Goal: Obtain resource: Obtain resource

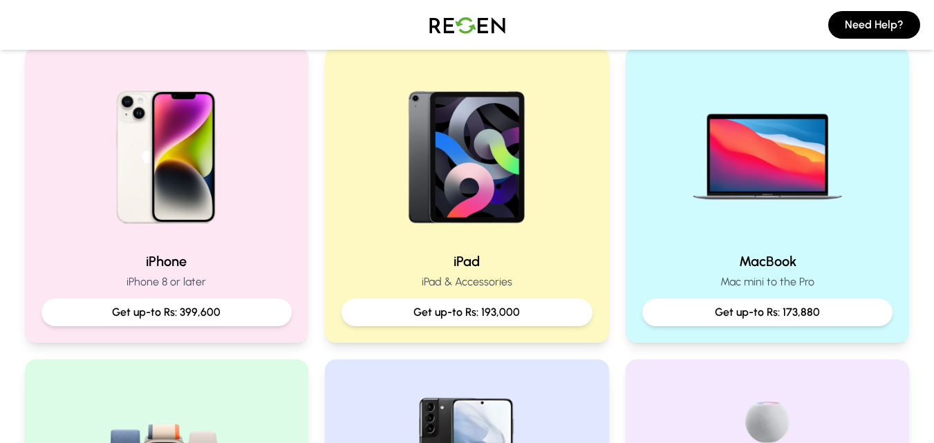
scroll to position [304, 0]
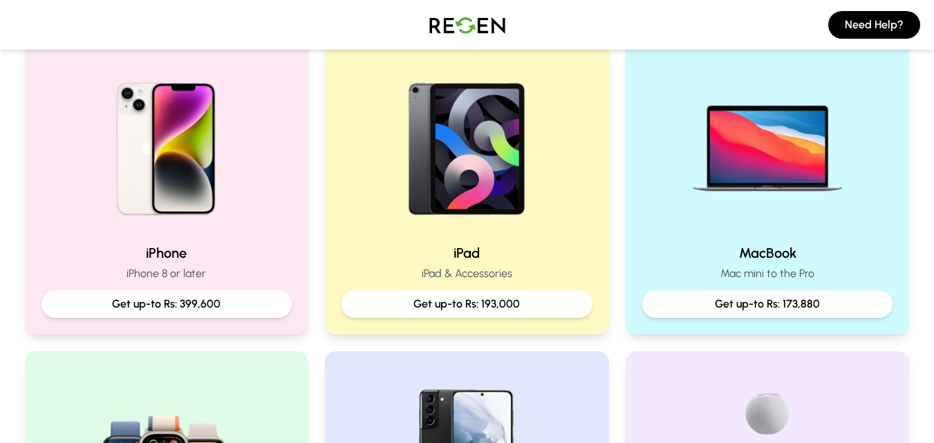
click at [187, 201] on img at bounding box center [166, 143] width 177 height 177
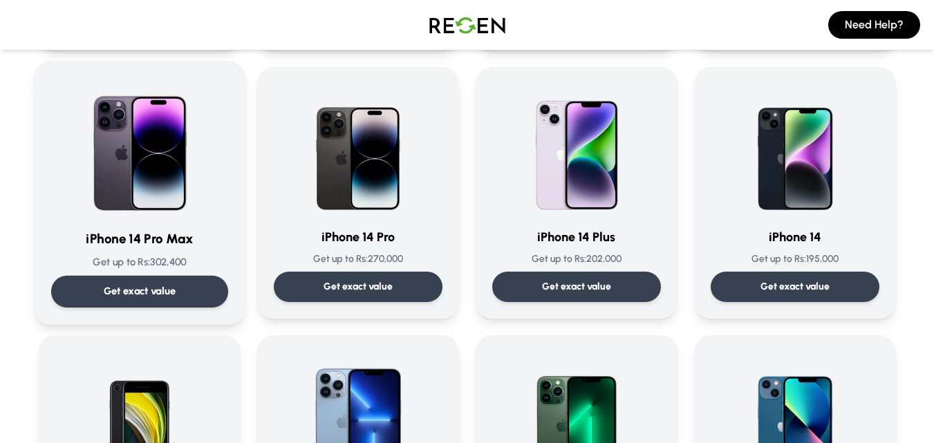
scroll to position [360, 0]
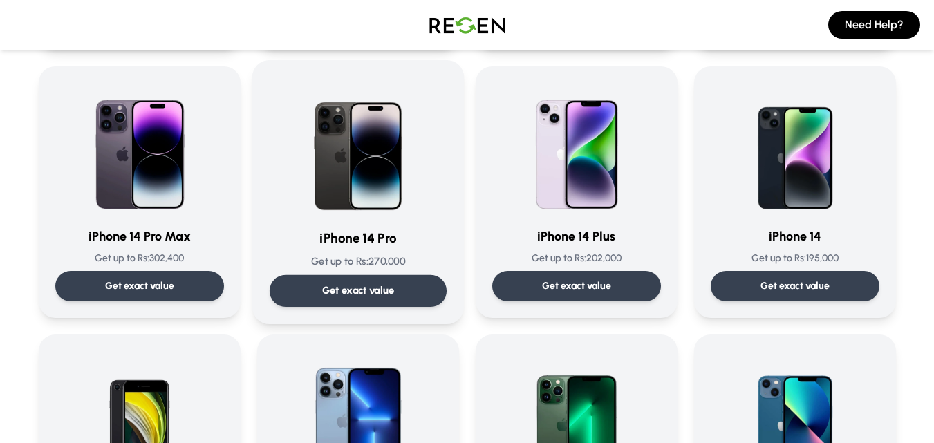
click at [380, 294] on p "Get exact value" at bounding box center [358, 291] width 73 height 15
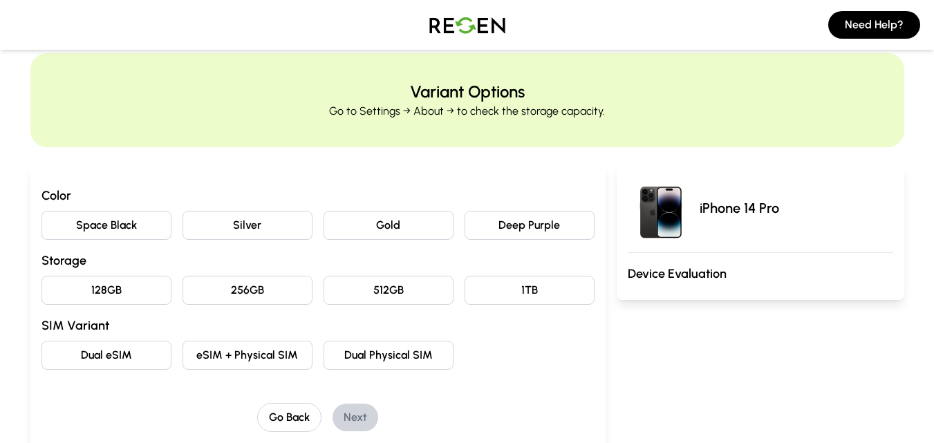
scroll to position [28, 0]
click at [388, 231] on button "Gold" at bounding box center [389, 224] width 130 height 29
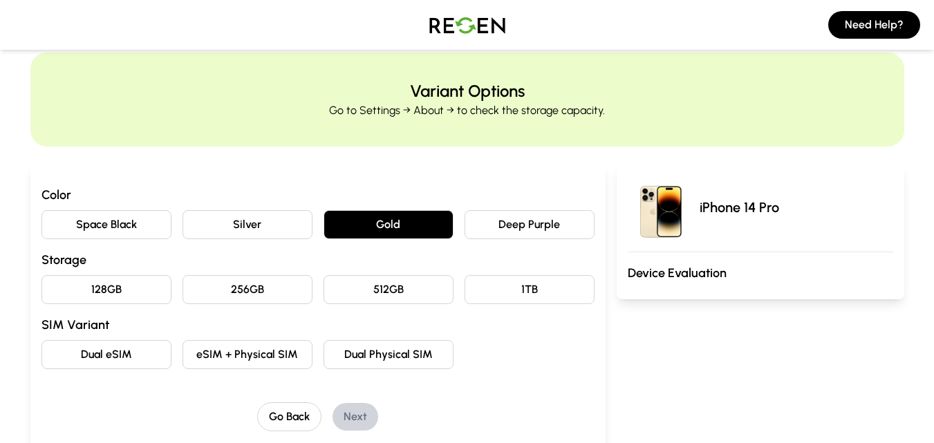
click at [259, 389] on div "Color Space Black Silver Gold Deep Purple Storage 128GB 256GB 512GB 1TB SIM Var…" at bounding box center [317, 308] width 553 height 246
click at [262, 362] on button "eSIM + Physical SIM" at bounding box center [248, 354] width 130 height 29
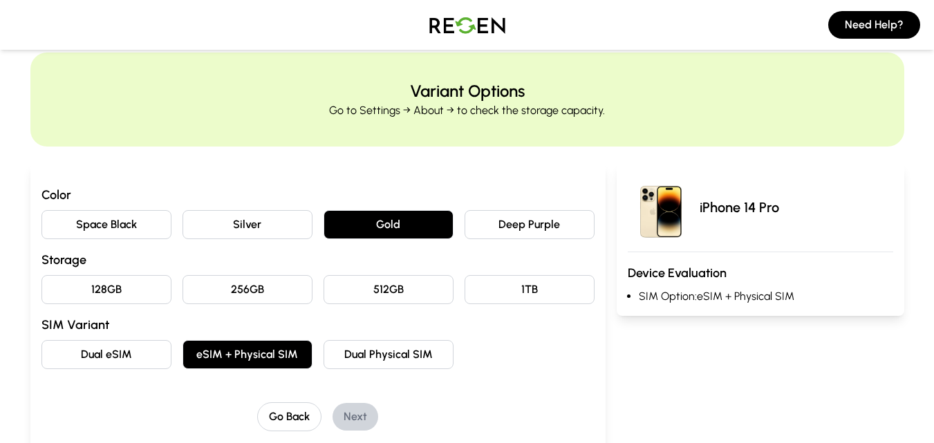
click at [252, 298] on button "256GB" at bounding box center [248, 289] width 130 height 29
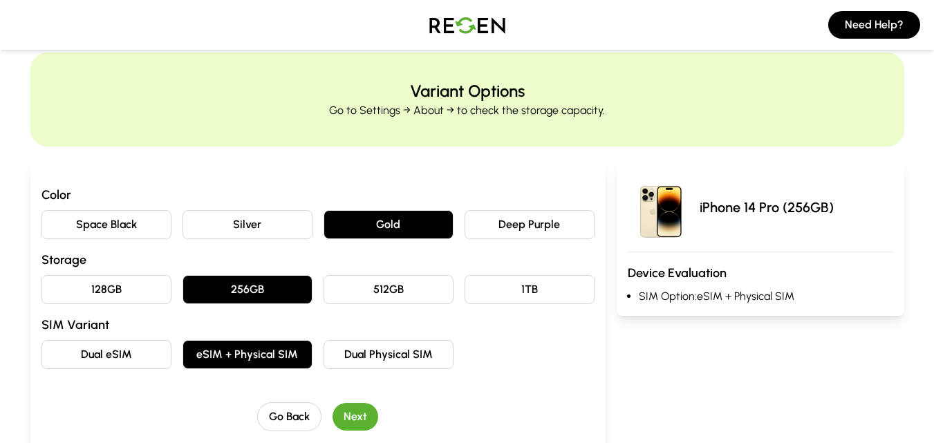
click at [351, 420] on button "Next" at bounding box center [356, 417] width 46 height 28
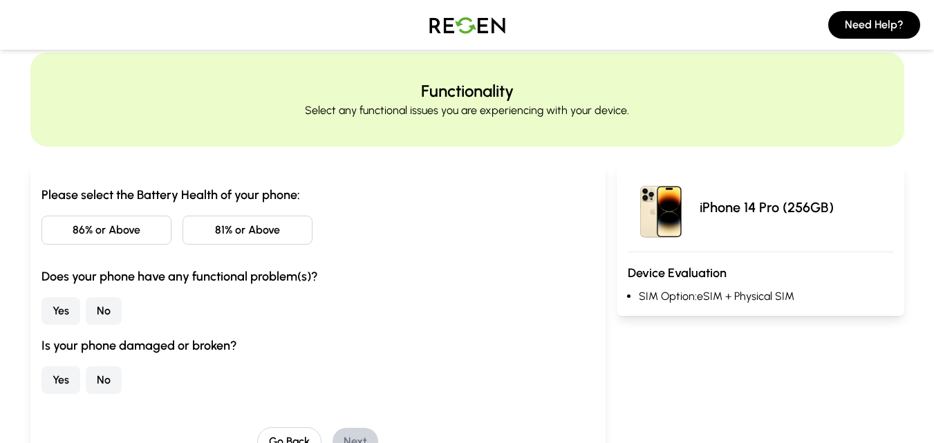
click at [84, 230] on button "86% or Above" at bounding box center [106, 230] width 130 height 29
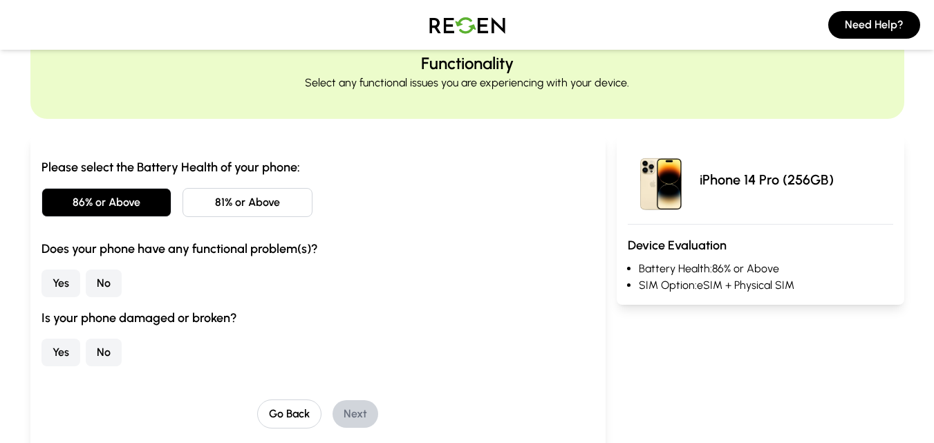
scroll to position [83, 0]
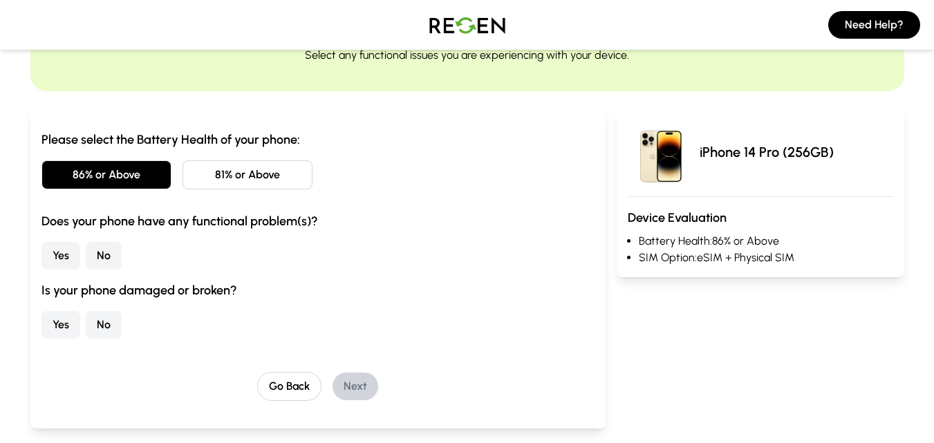
click at [108, 255] on button "No" at bounding box center [104, 256] width 36 height 28
click at [101, 326] on button "No" at bounding box center [104, 325] width 36 height 28
click at [375, 381] on button "Next" at bounding box center [356, 387] width 46 height 28
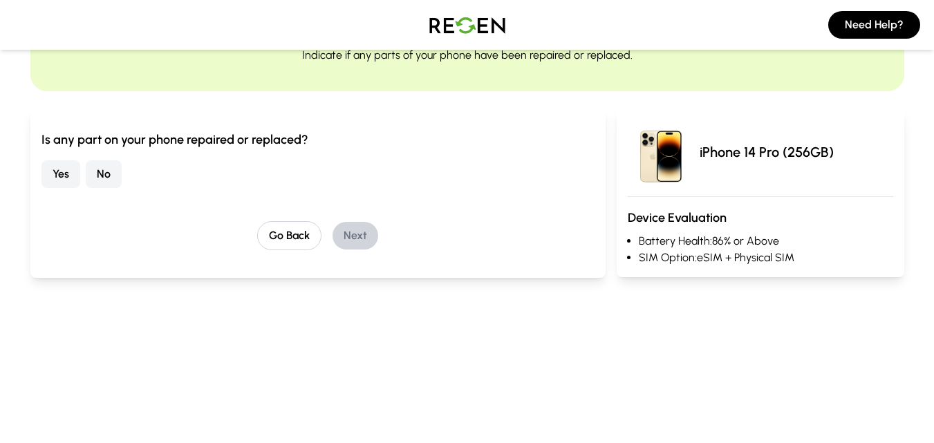
click at [108, 160] on button "No" at bounding box center [104, 174] width 36 height 28
click at [342, 236] on button "Next" at bounding box center [356, 236] width 46 height 28
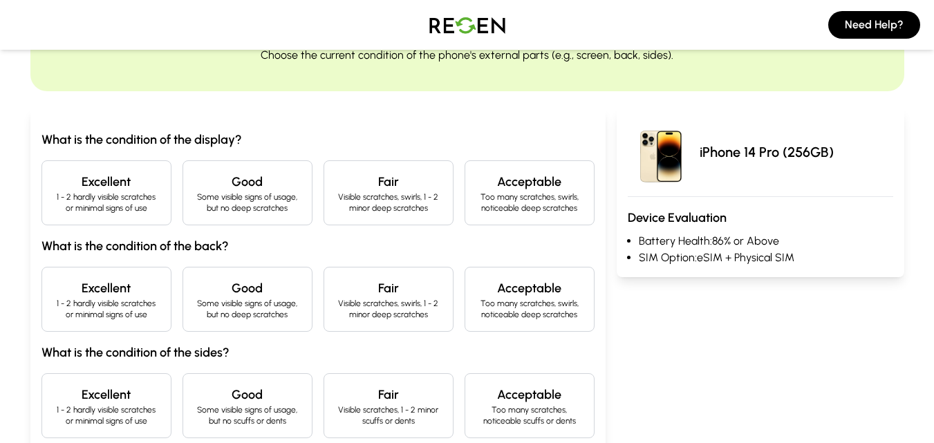
click at [104, 187] on h4 "Excellent" at bounding box center [106, 181] width 107 height 19
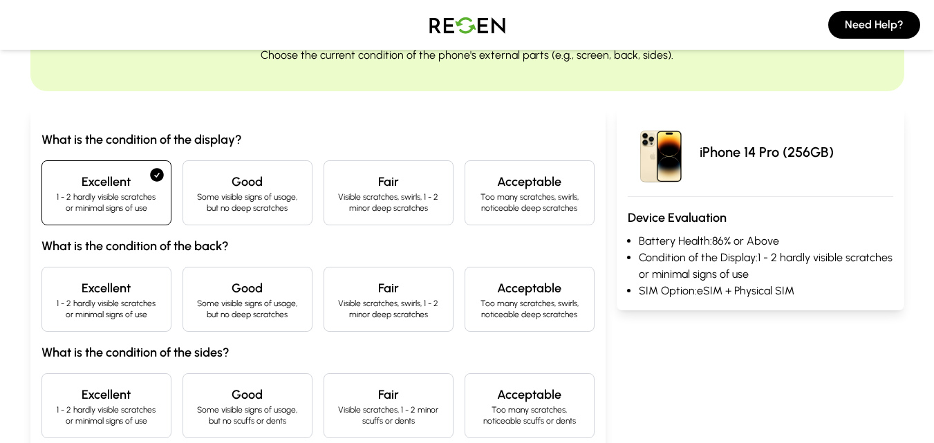
click at [127, 288] on h4 "Excellent" at bounding box center [106, 288] width 107 height 19
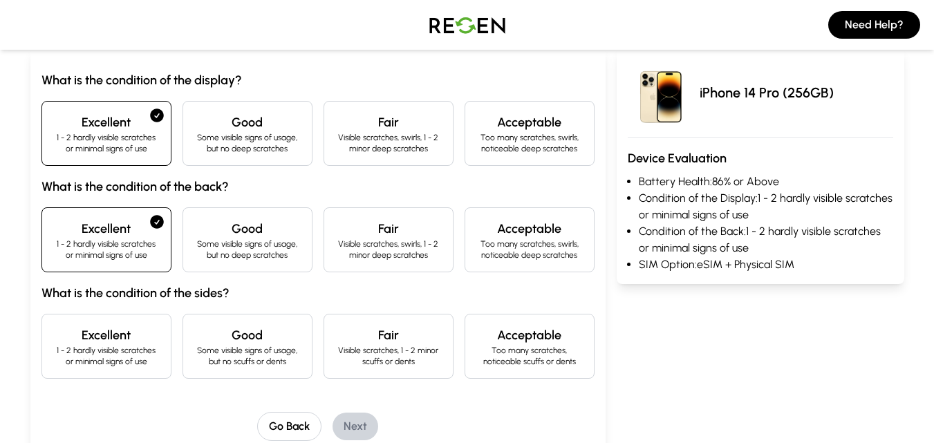
scroll to position [166, 0]
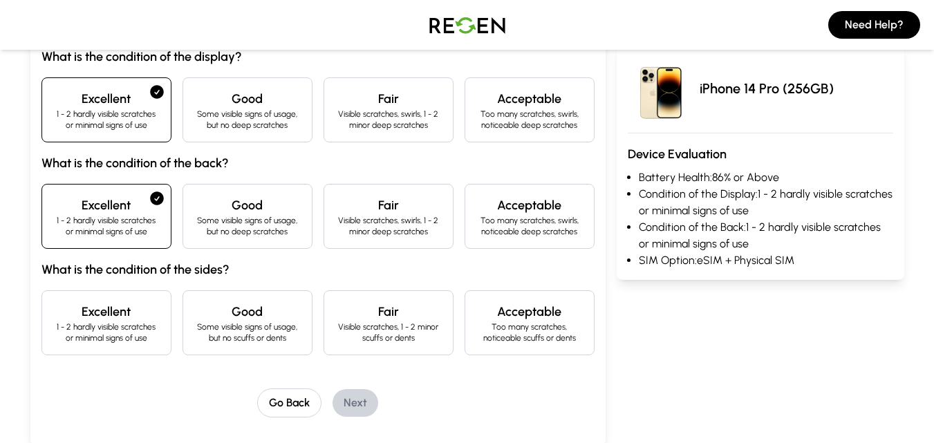
click at [127, 289] on div "What is the condition of the display? Excellent 1 - 2 hardly visible scratches …" at bounding box center [317, 201] width 553 height 308
click at [133, 309] on h4 "Excellent" at bounding box center [106, 311] width 107 height 19
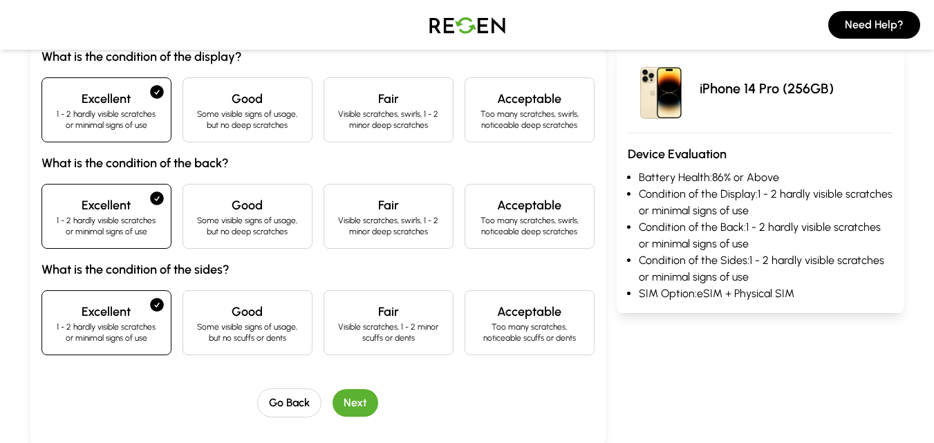
click at [369, 414] on button "Next" at bounding box center [356, 403] width 46 height 28
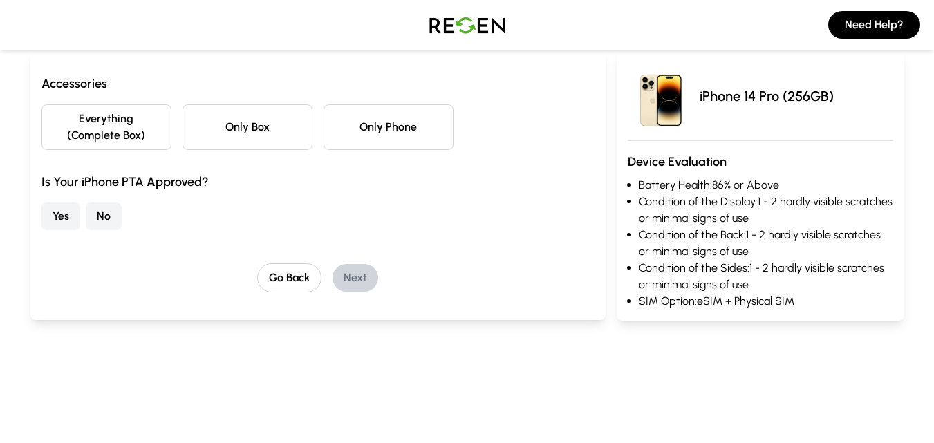
scroll to position [138, 0]
click at [333, 142] on button "Only Phone" at bounding box center [389, 128] width 130 height 46
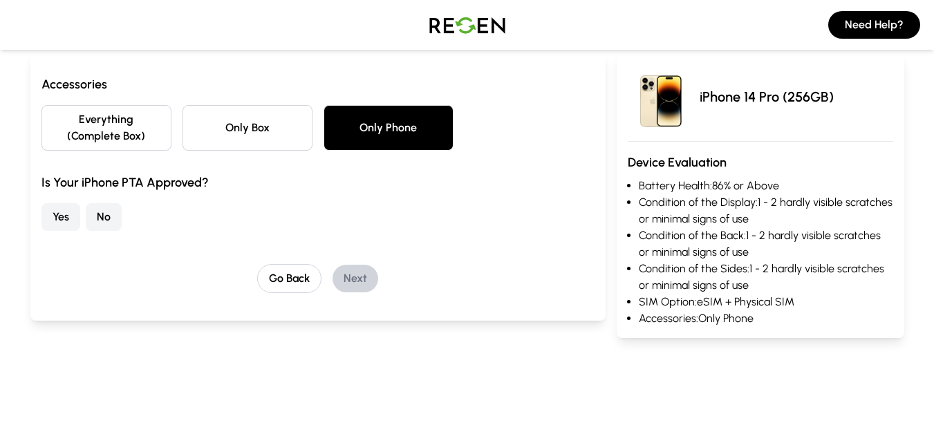
click at [118, 214] on button "No" at bounding box center [104, 217] width 36 height 28
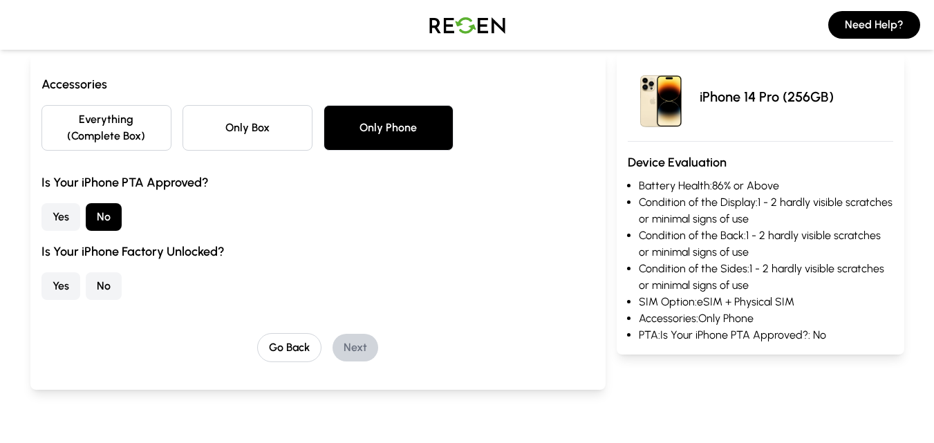
click at [68, 285] on button "Yes" at bounding box center [60, 286] width 39 height 28
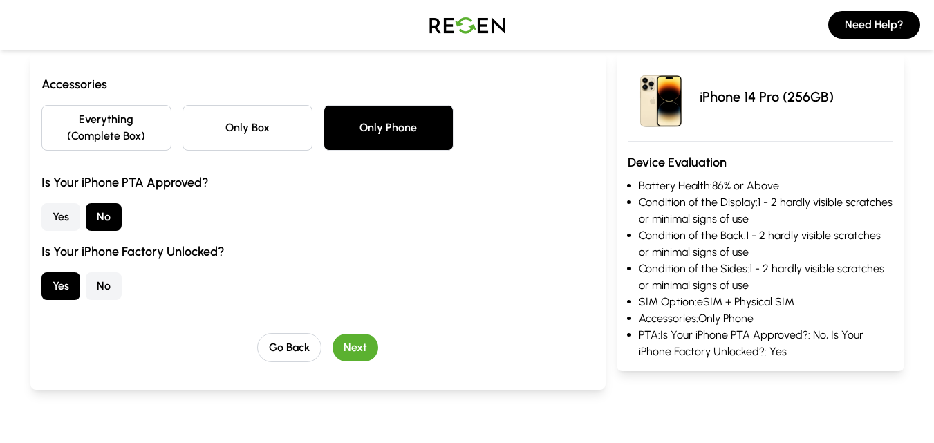
click at [370, 343] on button "Next" at bounding box center [356, 348] width 46 height 28
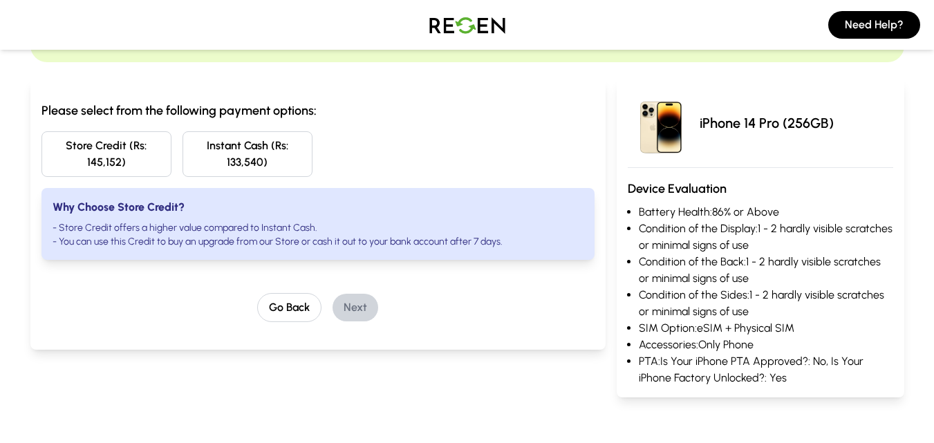
scroll to position [111, 0]
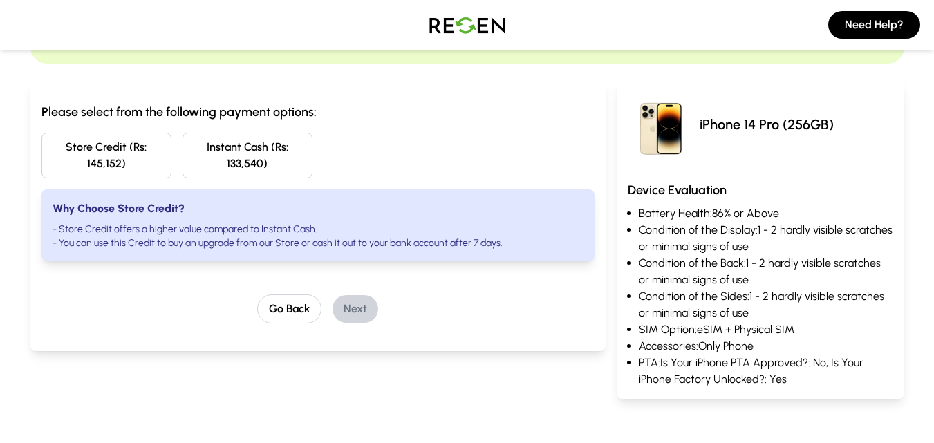
click at [168, 152] on button "Store Credit (Rs: 145,152)" at bounding box center [106, 156] width 130 height 46
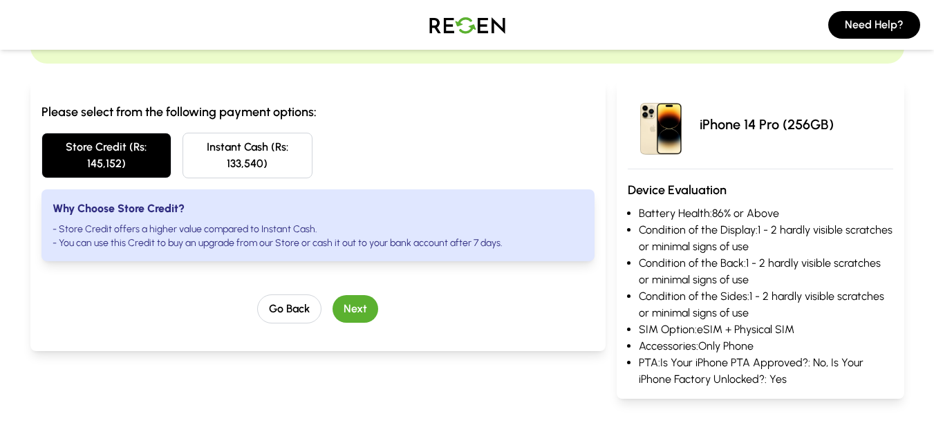
click at [344, 302] on button "Next" at bounding box center [356, 309] width 46 height 28
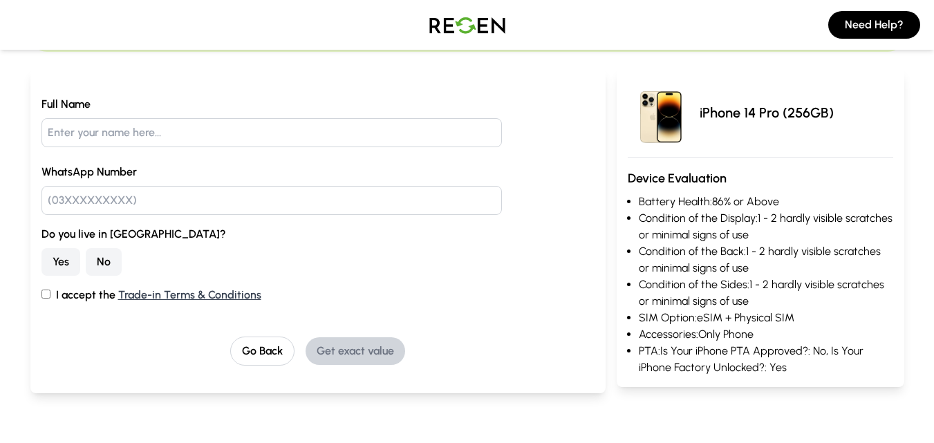
scroll to position [0, 0]
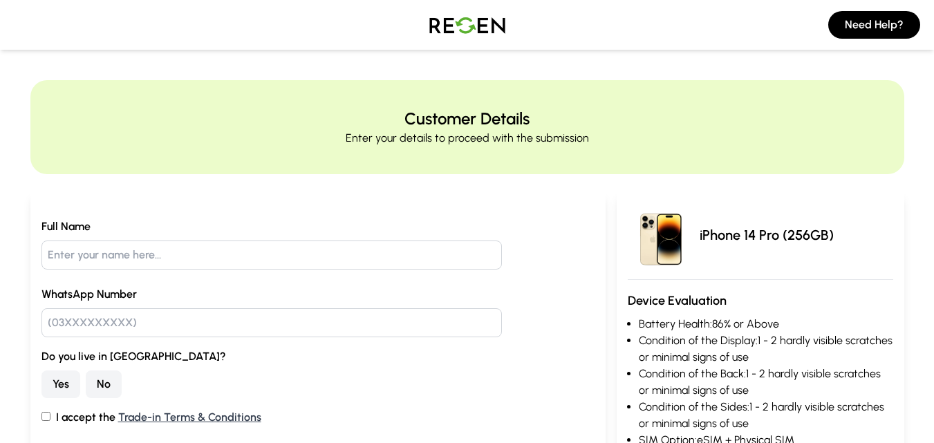
click at [463, 29] on img at bounding box center [467, 25] width 97 height 39
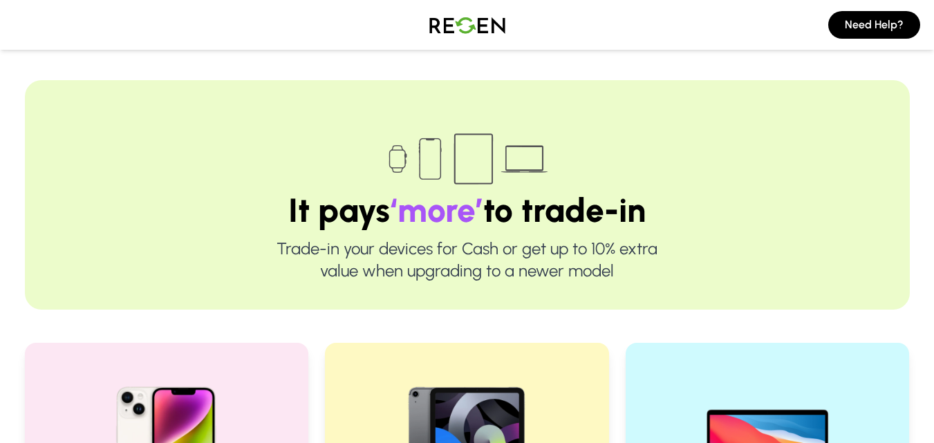
click at [426, 19] on img at bounding box center [467, 25] width 97 height 39
click at [455, 12] on img at bounding box center [467, 25] width 97 height 39
click at [453, 12] on img at bounding box center [467, 25] width 97 height 39
click at [465, 18] on img at bounding box center [467, 25] width 97 height 39
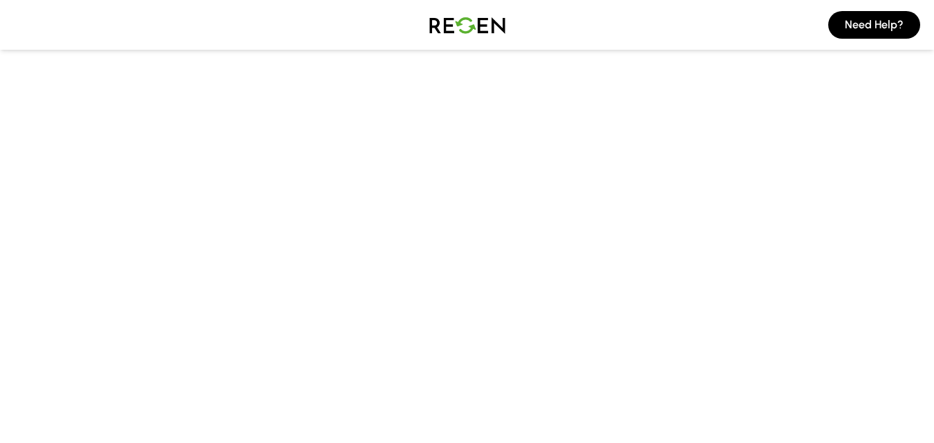
scroll to position [55, 0]
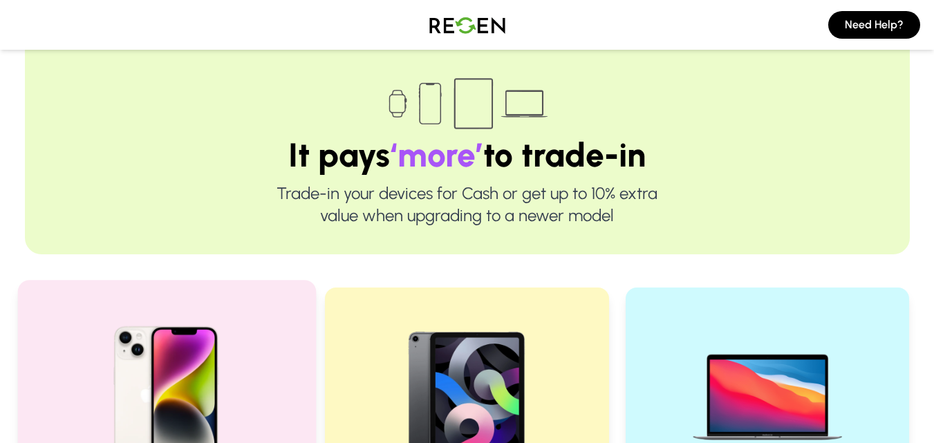
click at [216, 352] on img at bounding box center [166, 391] width 186 height 186
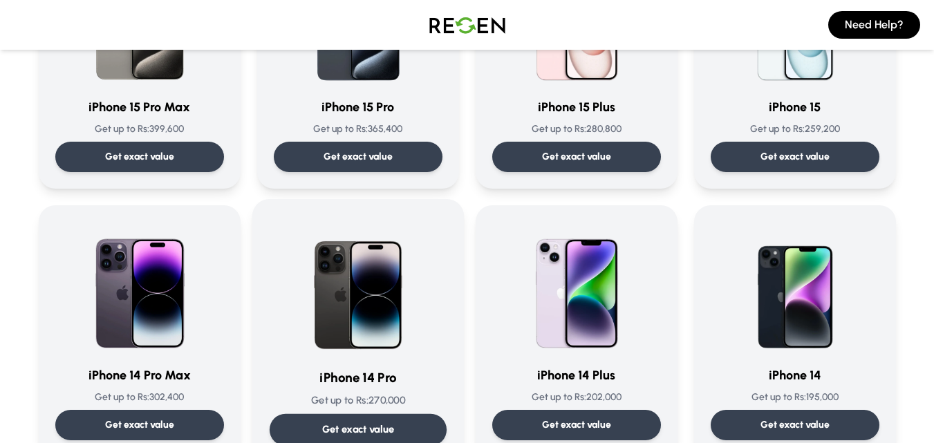
scroll to position [221, 0]
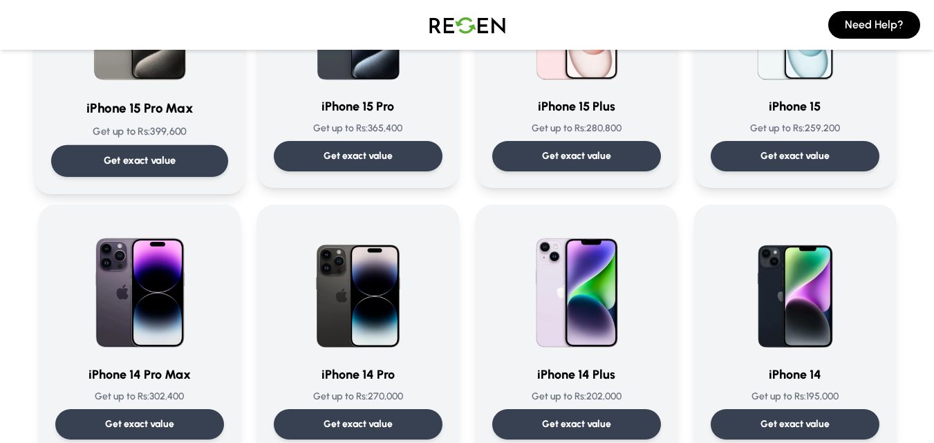
click at [195, 163] on div "Get exact value" at bounding box center [138, 161] width 177 height 32
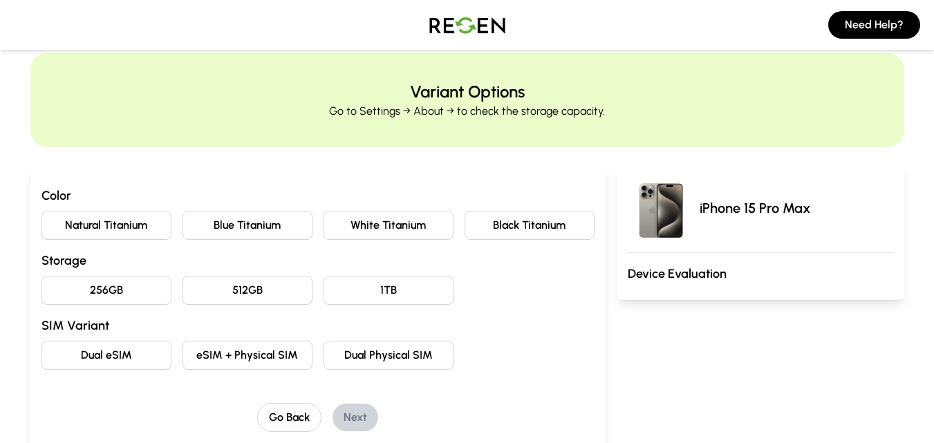
scroll to position [28, 0]
click at [159, 222] on button "Natural Titanium" at bounding box center [106, 224] width 130 height 29
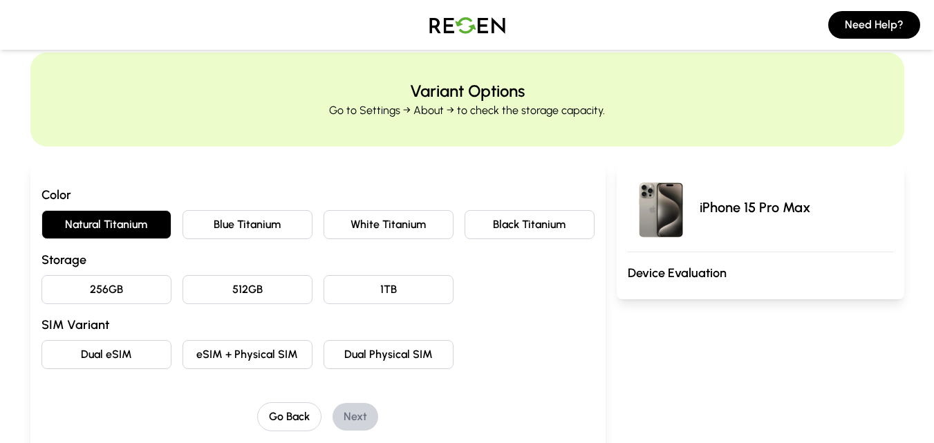
click at [142, 299] on button "256GB" at bounding box center [106, 289] width 130 height 29
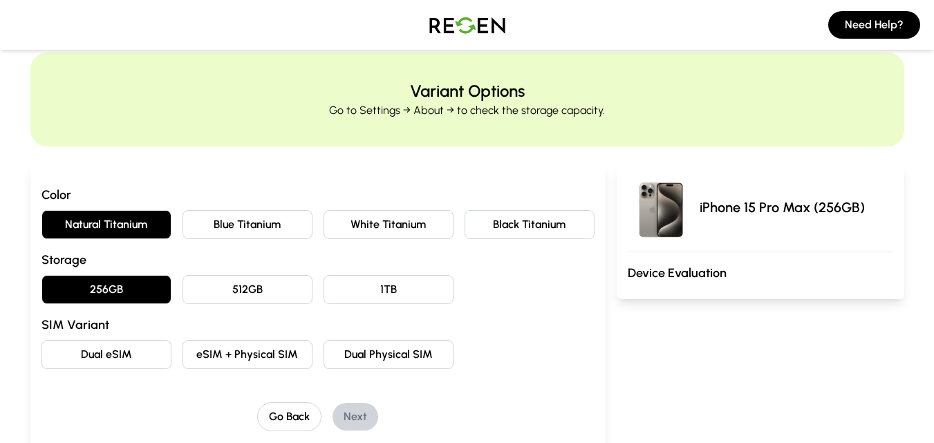
click at [369, 358] on button "Dual Physical SIM" at bounding box center [389, 354] width 130 height 29
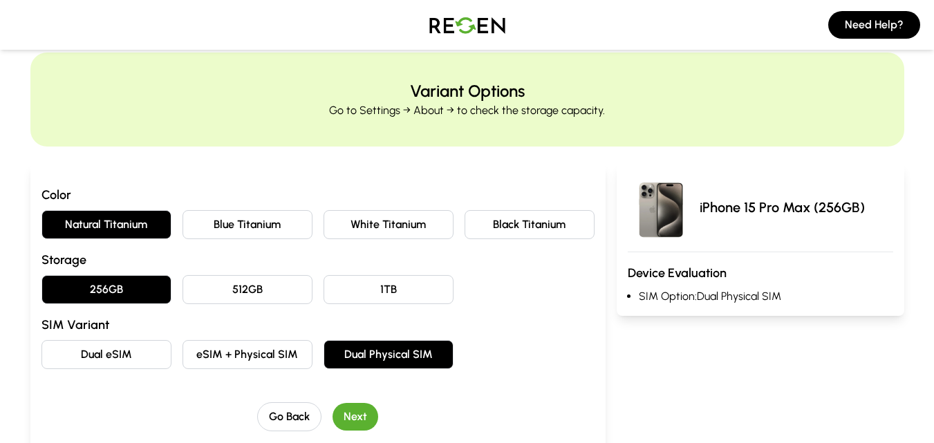
click at [286, 360] on button "eSIM + Physical SIM" at bounding box center [248, 354] width 130 height 29
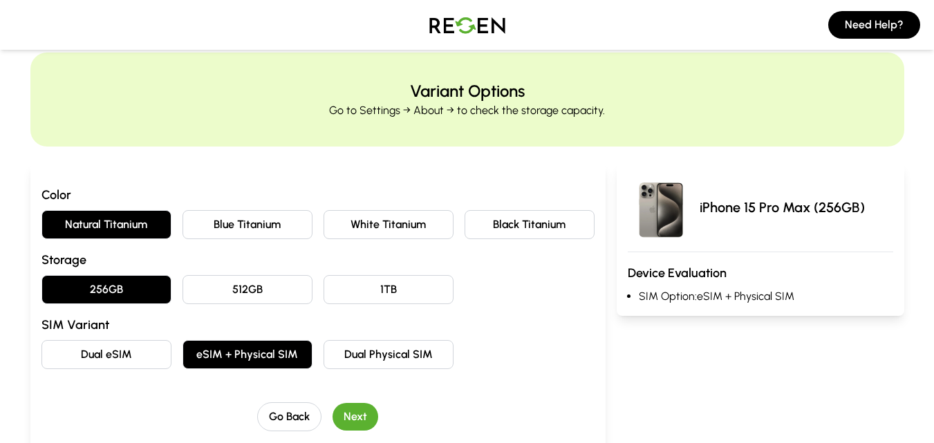
click at [353, 415] on button "Next" at bounding box center [356, 417] width 46 height 28
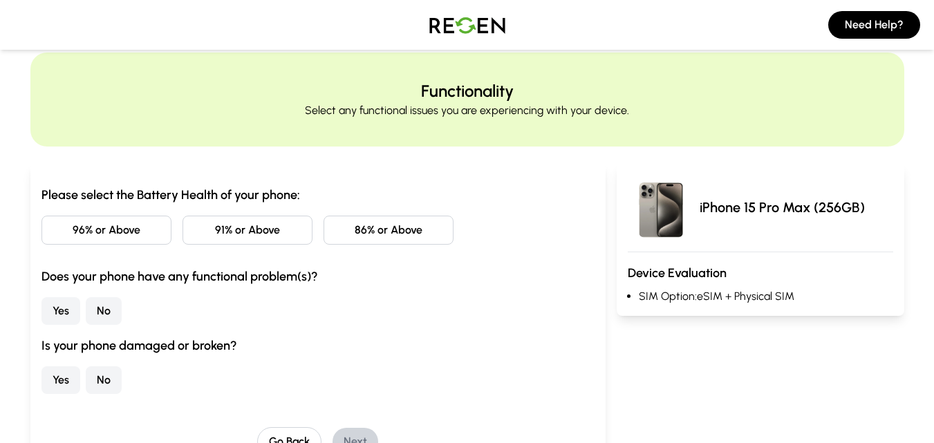
scroll to position [55, 0]
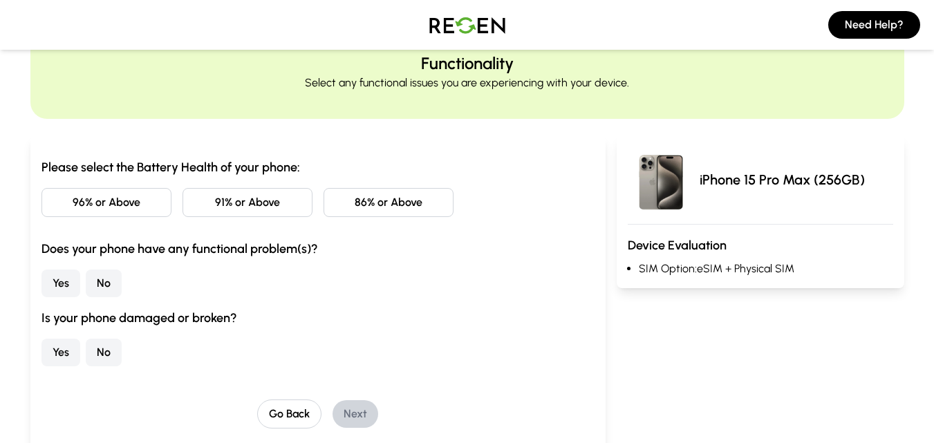
click at [147, 193] on button "96% or Above" at bounding box center [106, 202] width 130 height 29
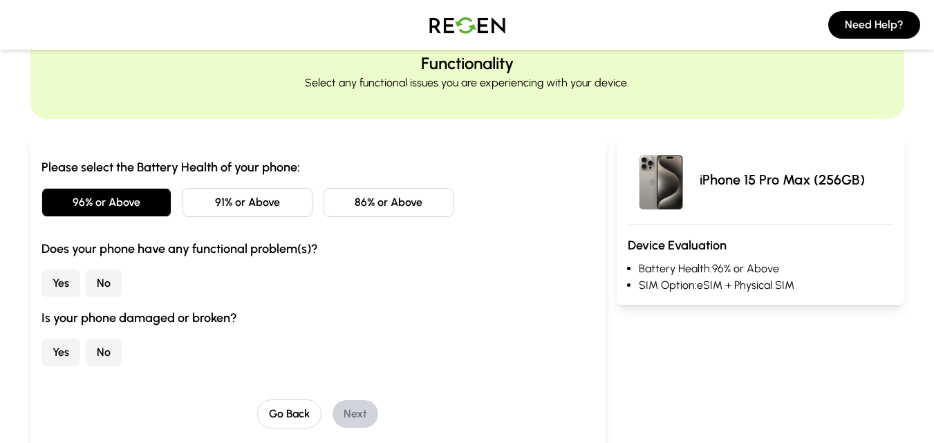
click at [111, 277] on button "No" at bounding box center [104, 284] width 36 height 28
click at [70, 348] on button "Yes" at bounding box center [60, 353] width 39 height 28
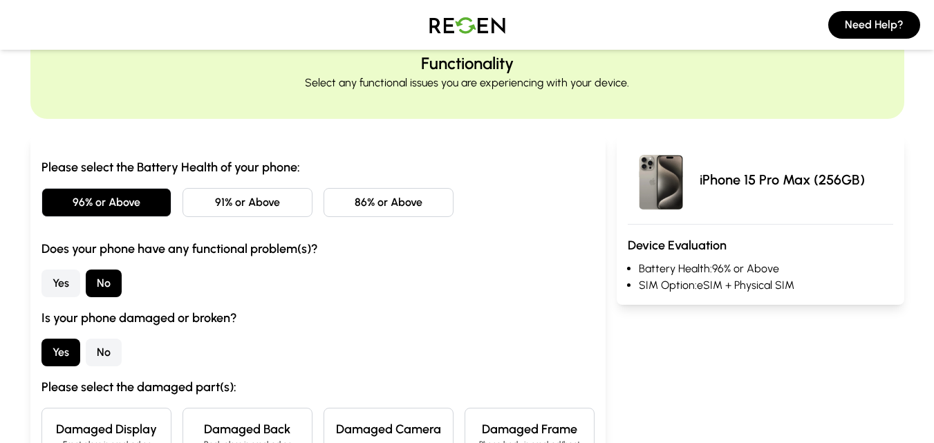
click at [88, 350] on button "No" at bounding box center [104, 353] width 36 height 28
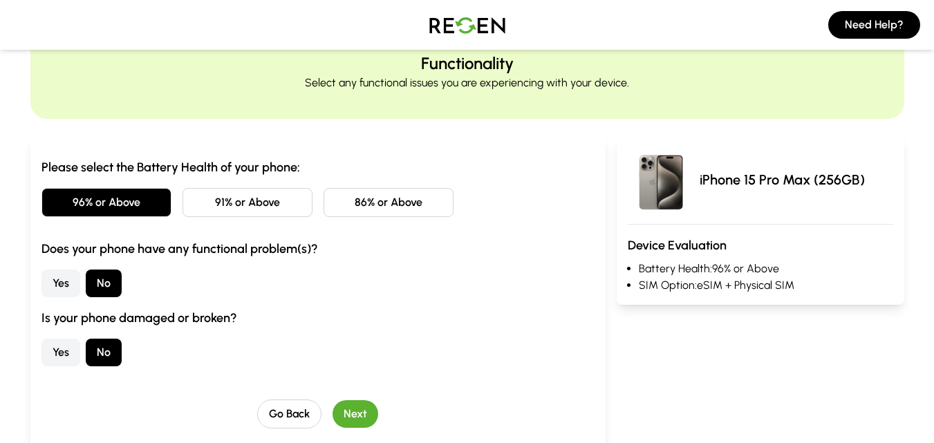
click at [62, 352] on button "Yes" at bounding box center [60, 353] width 39 height 28
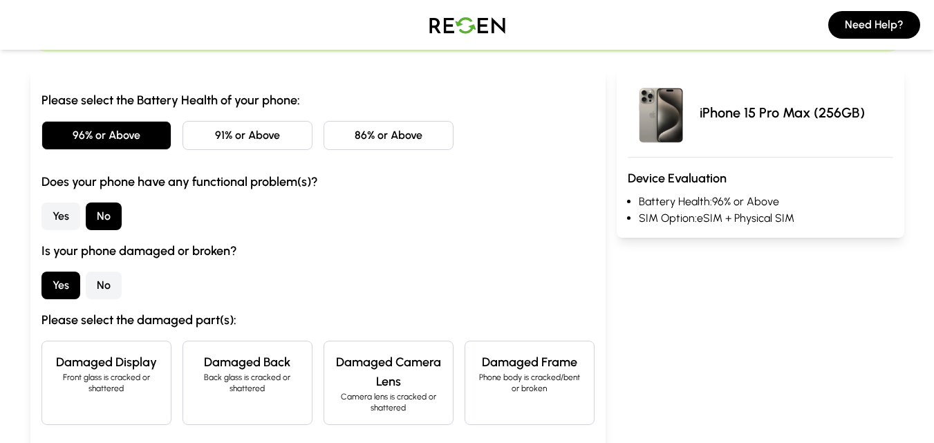
scroll to position [138, 0]
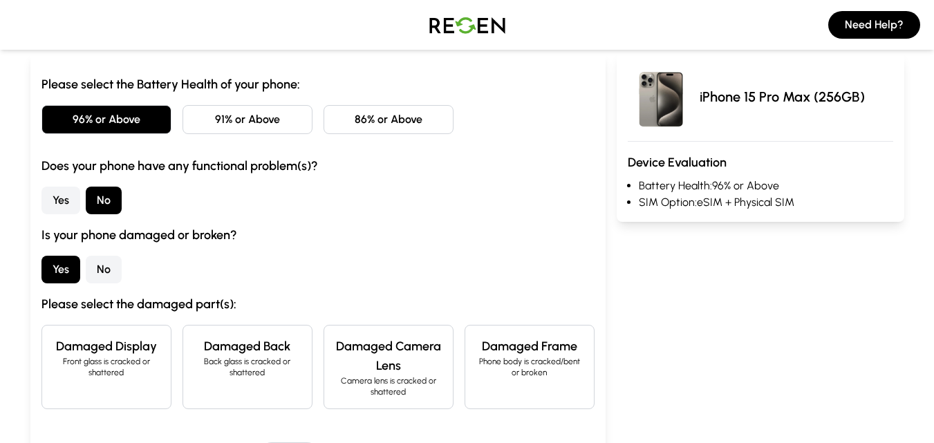
click at [91, 269] on button "No" at bounding box center [104, 270] width 36 height 28
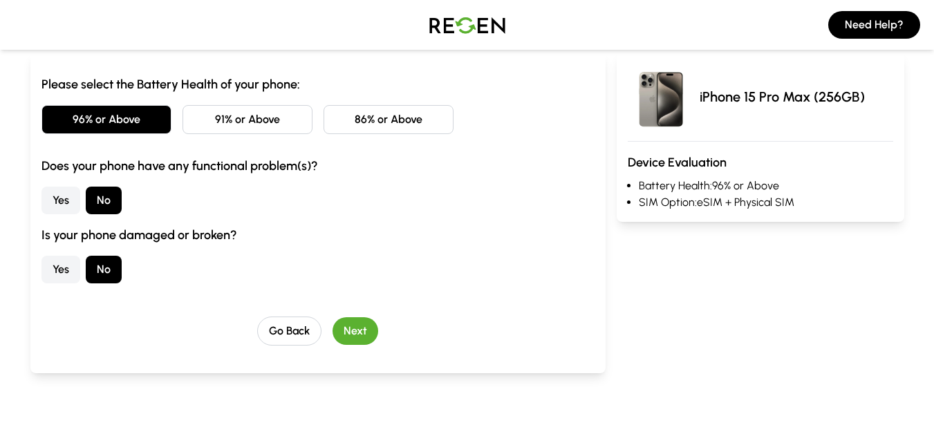
click at [358, 338] on button "Next" at bounding box center [356, 331] width 46 height 28
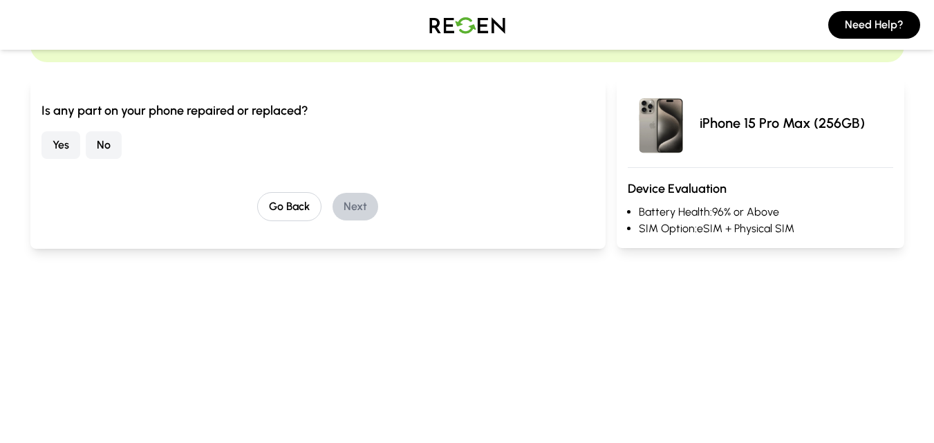
scroll to position [111, 0]
click at [104, 151] on button "No" at bounding box center [104, 147] width 36 height 28
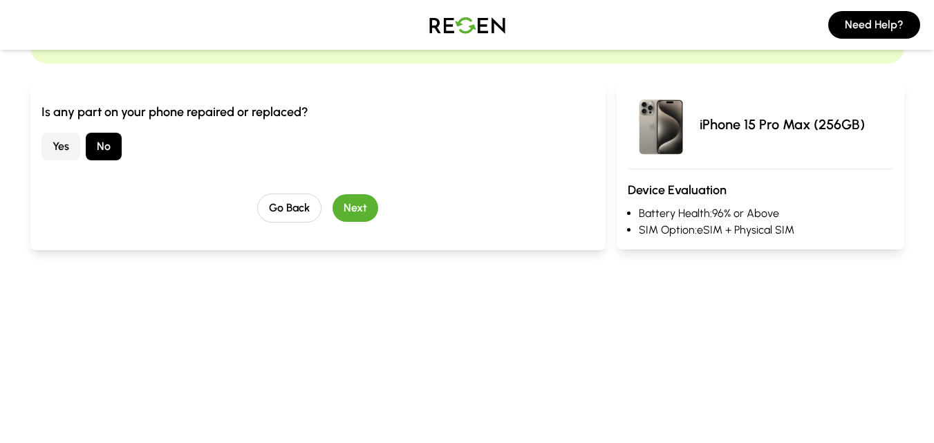
click at [355, 210] on button "Next" at bounding box center [356, 208] width 46 height 28
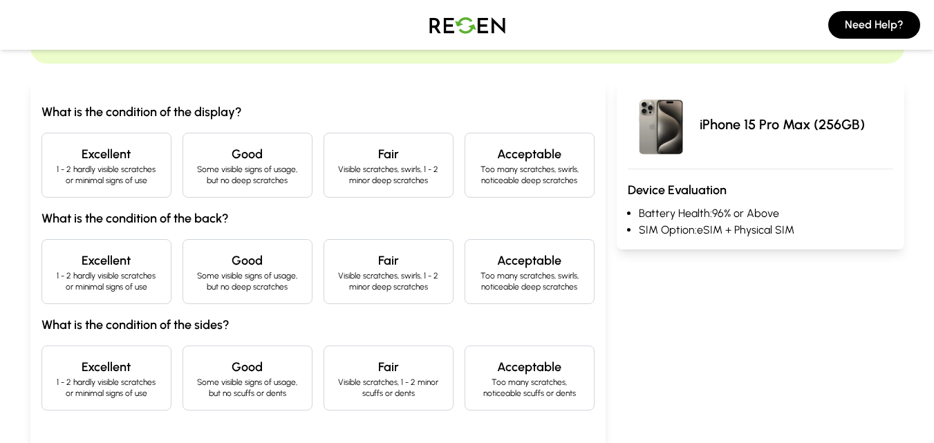
click at [532, 151] on h4 "Acceptable" at bounding box center [530, 154] width 107 height 19
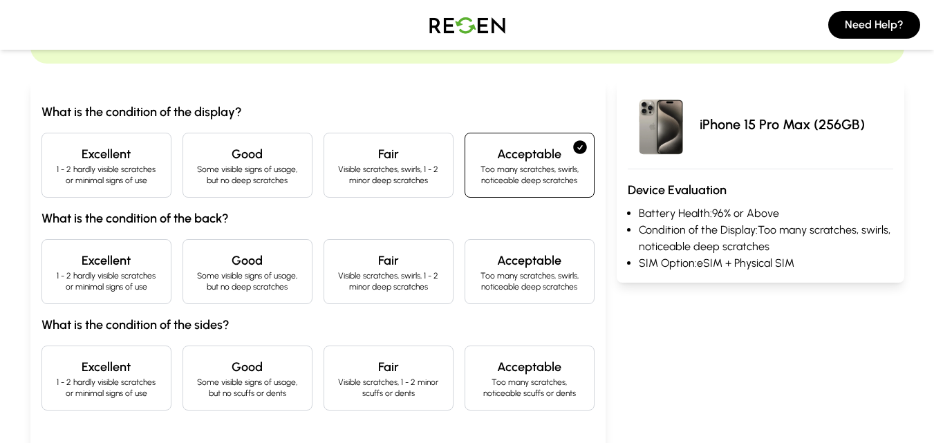
click at [387, 176] on p "Visible scratches, swirls, 1 - 2 minor deep scratches" at bounding box center [388, 175] width 107 height 22
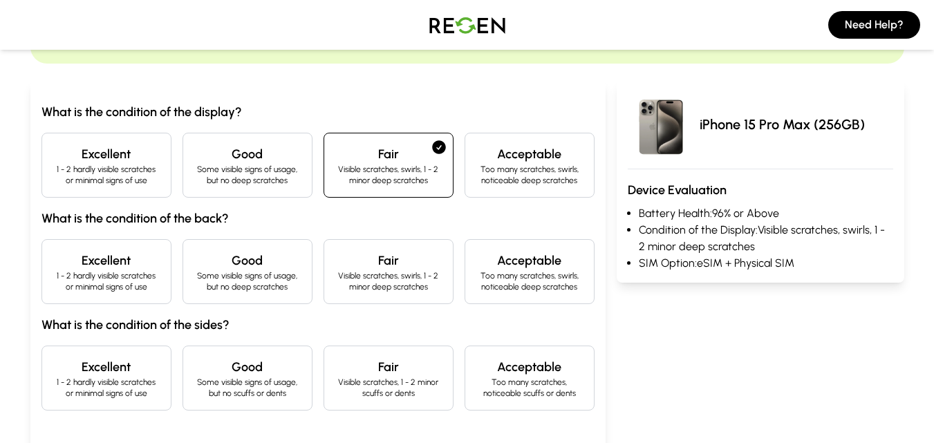
click at [229, 160] on h4 "Good" at bounding box center [247, 154] width 107 height 19
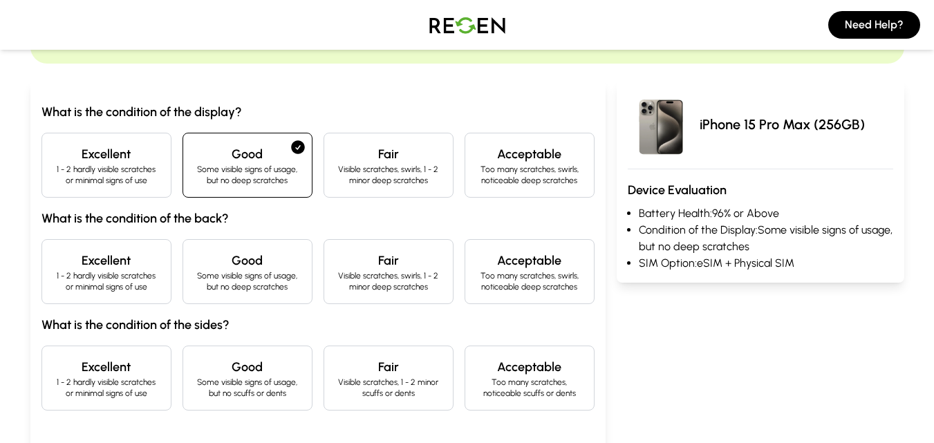
click at [118, 149] on h4 "Excellent" at bounding box center [106, 154] width 107 height 19
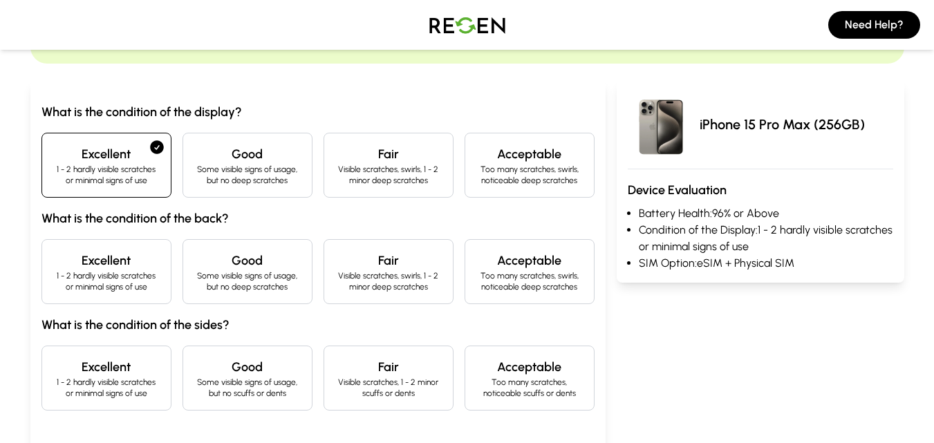
click at [140, 244] on div "Excellent 1 - 2 hardly visible scratches or minimal signs of use" at bounding box center [106, 271] width 130 height 65
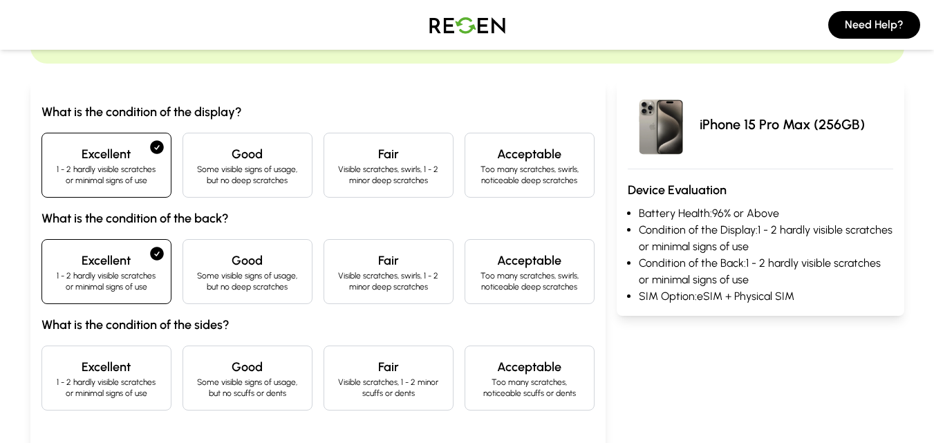
click at [116, 364] on h4 "Excellent" at bounding box center [106, 367] width 107 height 19
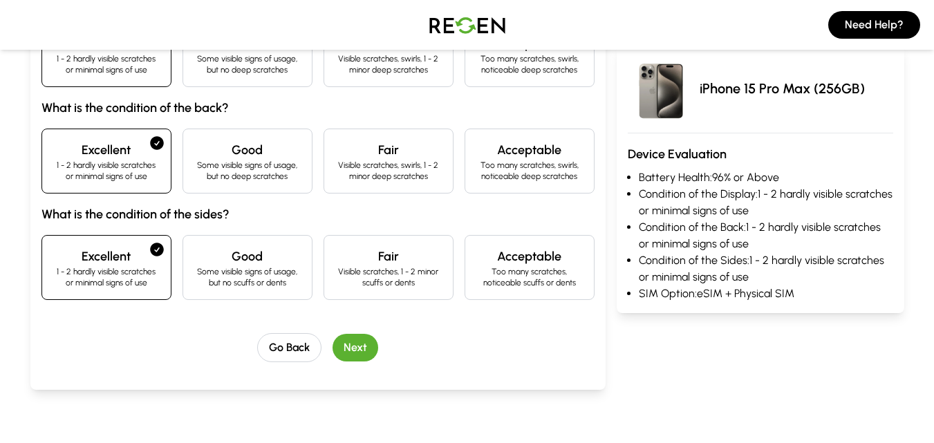
click at [335, 340] on button "Next" at bounding box center [356, 348] width 46 height 28
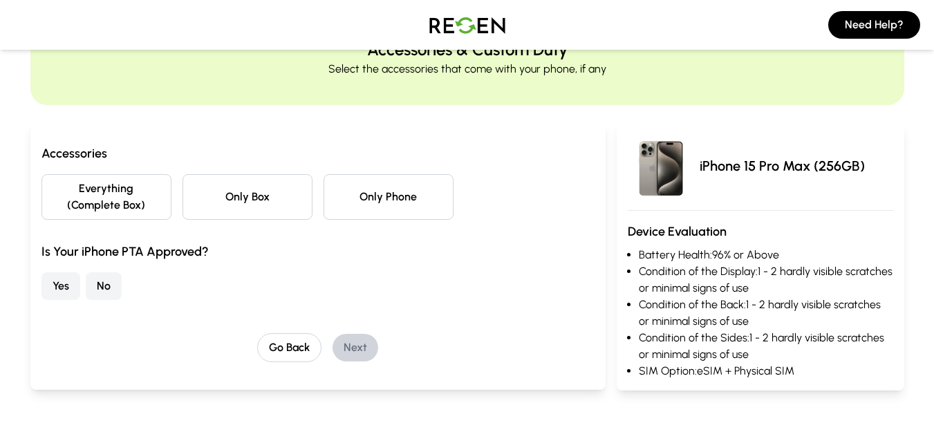
click at [427, 198] on button "Only Phone" at bounding box center [389, 197] width 130 height 46
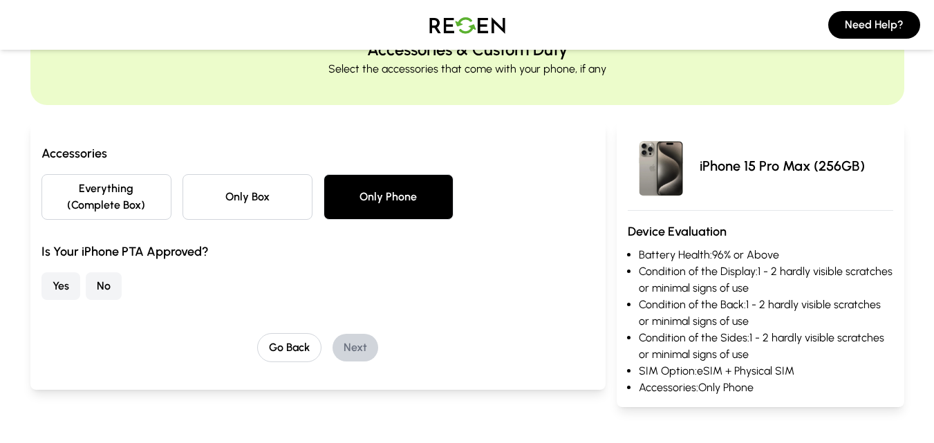
click at [98, 286] on button "No" at bounding box center [104, 286] width 36 height 28
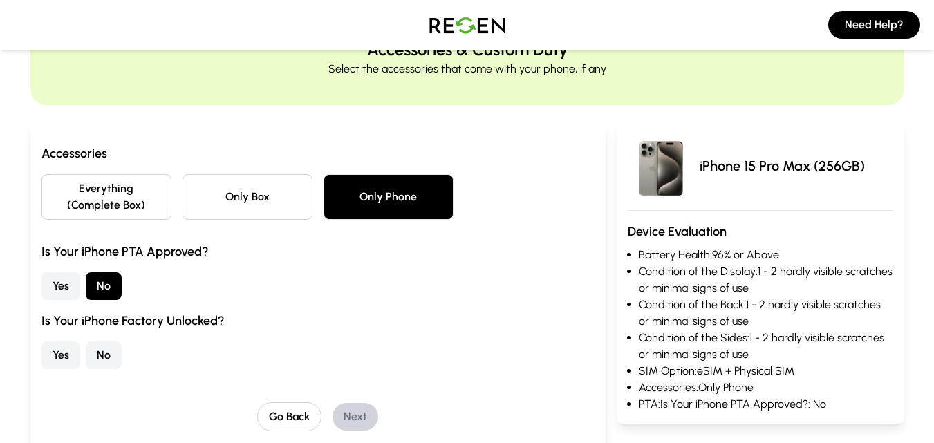
click at [50, 355] on button "Yes" at bounding box center [60, 356] width 39 height 28
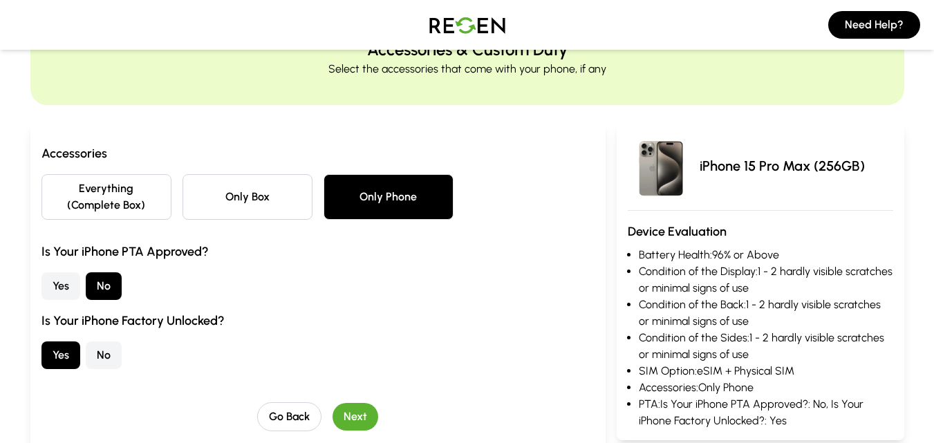
click at [329, 409] on div "Go Back Next" at bounding box center [317, 417] width 553 height 29
click at [365, 420] on button "Next" at bounding box center [356, 417] width 46 height 28
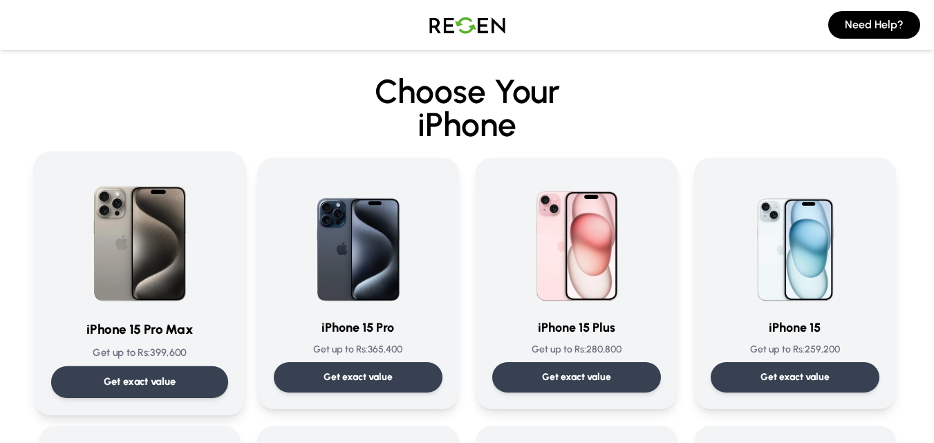
click at [168, 369] on div "Get exact value" at bounding box center [138, 383] width 177 height 32
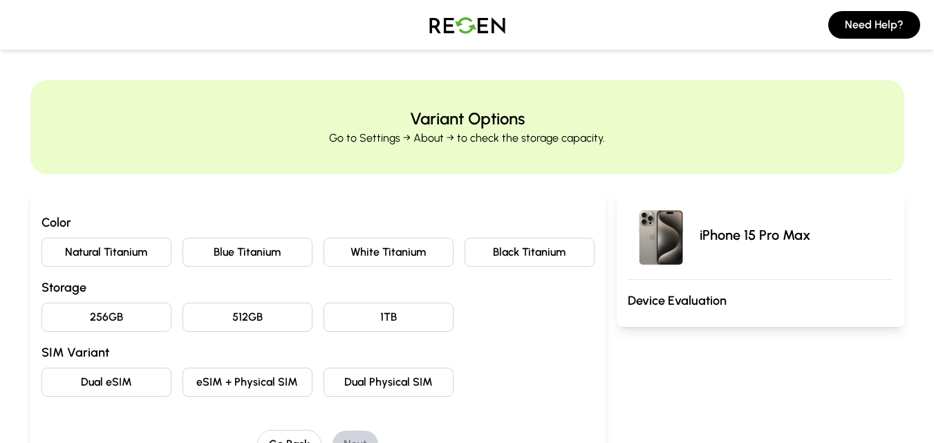
click at [140, 253] on button "Natural Titanium" at bounding box center [106, 252] width 130 height 29
click at [230, 327] on button "512GB" at bounding box center [248, 317] width 130 height 29
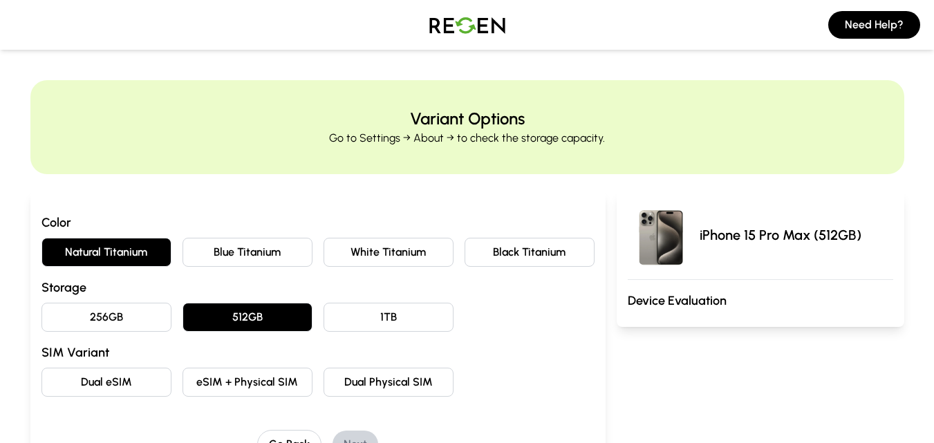
click at [160, 316] on button "256GB" at bounding box center [106, 317] width 130 height 29
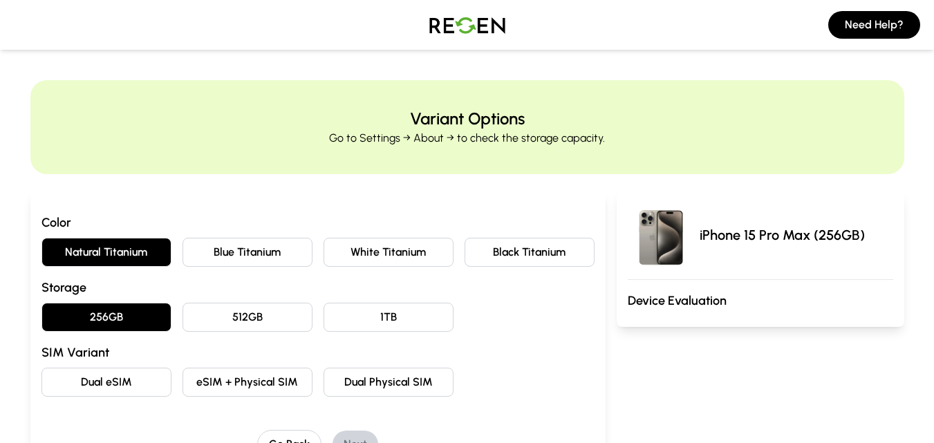
click at [222, 380] on button "eSIM + Physical SIM" at bounding box center [248, 382] width 130 height 29
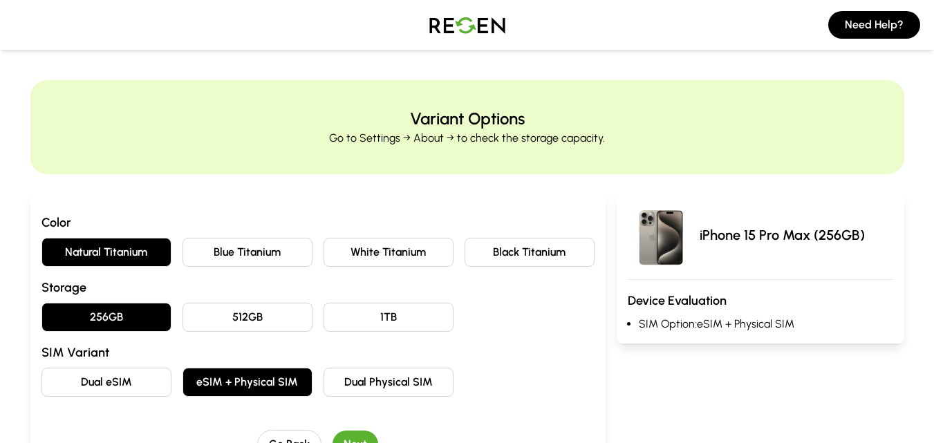
click at [342, 434] on button "Next" at bounding box center [356, 445] width 46 height 28
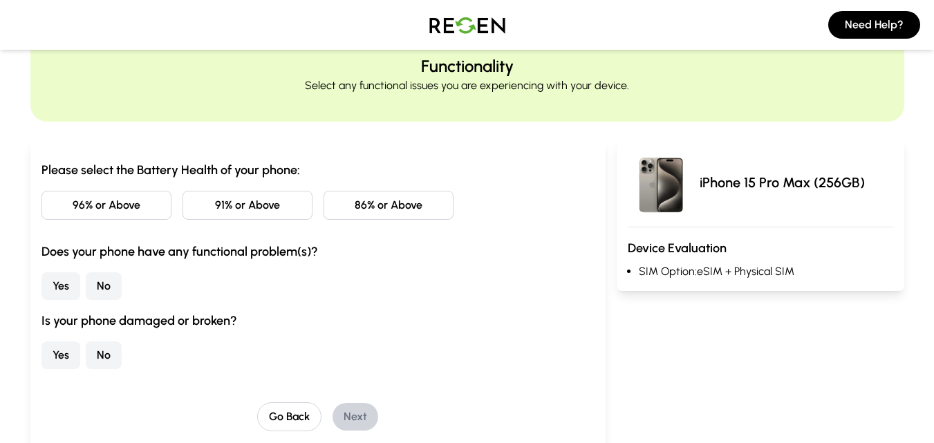
scroll to position [55, 0]
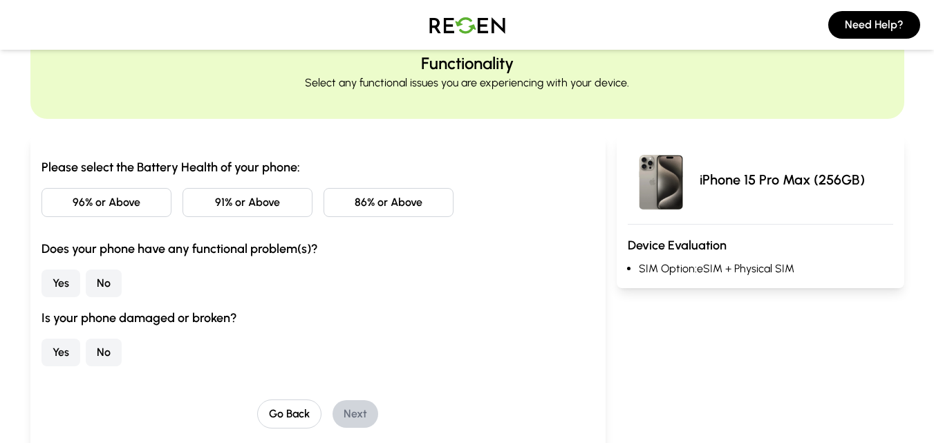
click at [102, 203] on button "96% or Above" at bounding box center [106, 202] width 130 height 29
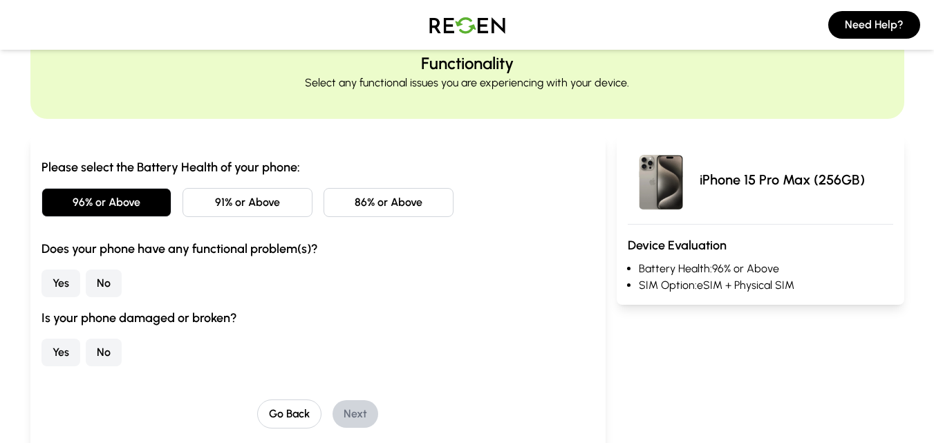
click at [68, 277] on button "Yes" at bounding box center [60, 284] width 39 height 28
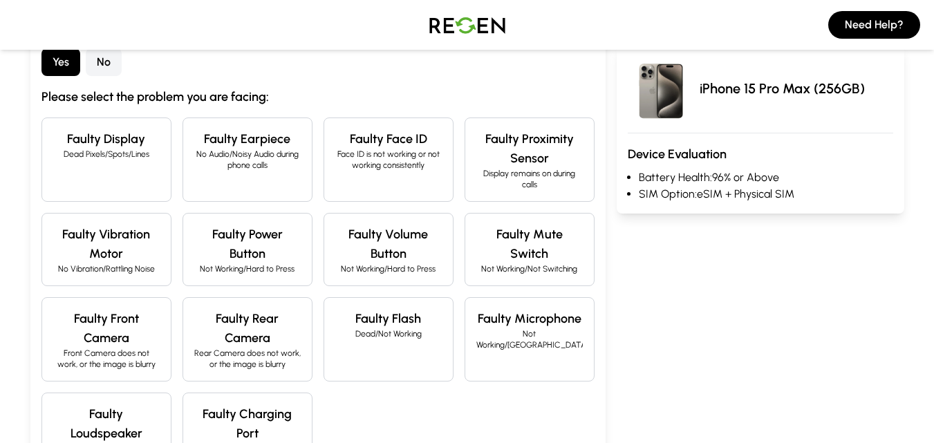
scroll to position [304, 0]
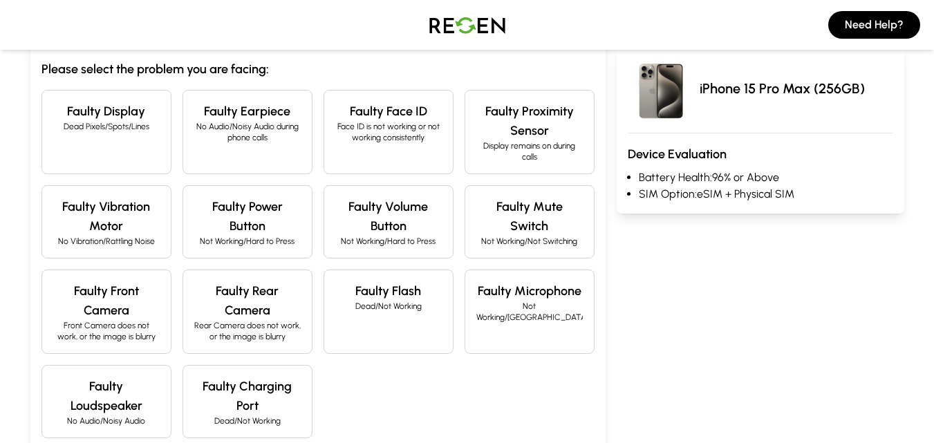
click at [116, 138] on div "Faulty Display Dead Pixels/Spots/Lines" at bounding box center [106, 132] width 130 height 84
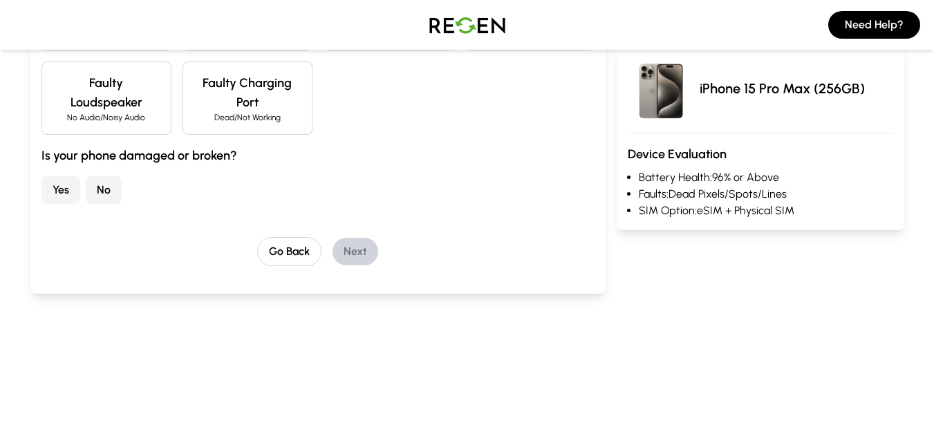
scroll to position [609, 0]
click at [89, 188] on button "No" at bounding box center [104, 190] width 36 height 28
click at [361, 241] on button "Next" at bounding box center [356, 251] width 46 height 28
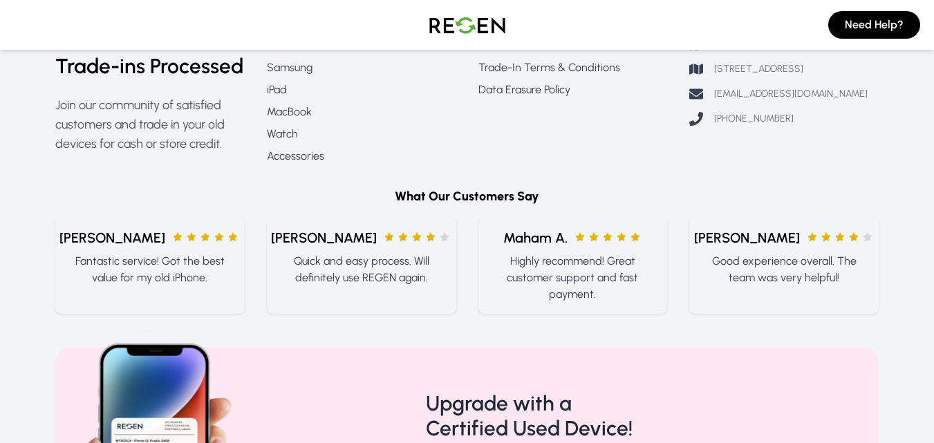
scroll to position [68, 0]
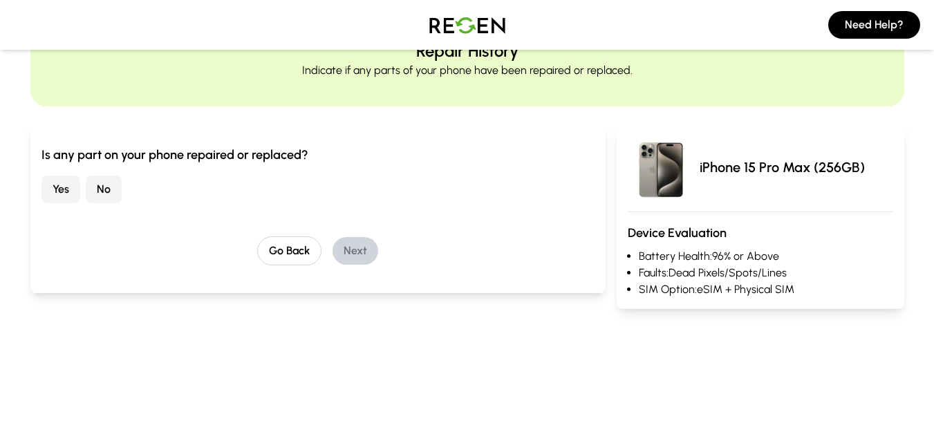
click at [109, 194] on button "No" at bounding box center [104, 190] width 36 height 28
click at [360, 257] on button "Next" at bounding box center [356, 251] width 46 height 28
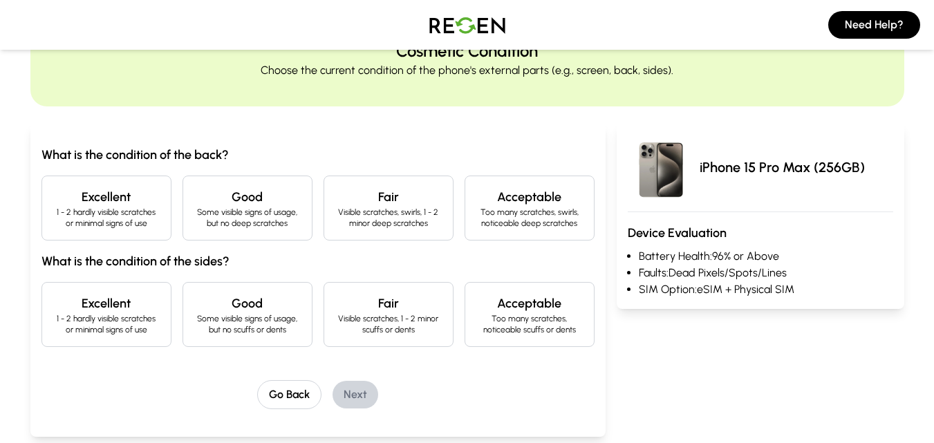
click at [124, 223] on p "1 - 2 hardly visible scratches or minimal signs of use" at bounding box center [106, 218] width 107 height 22
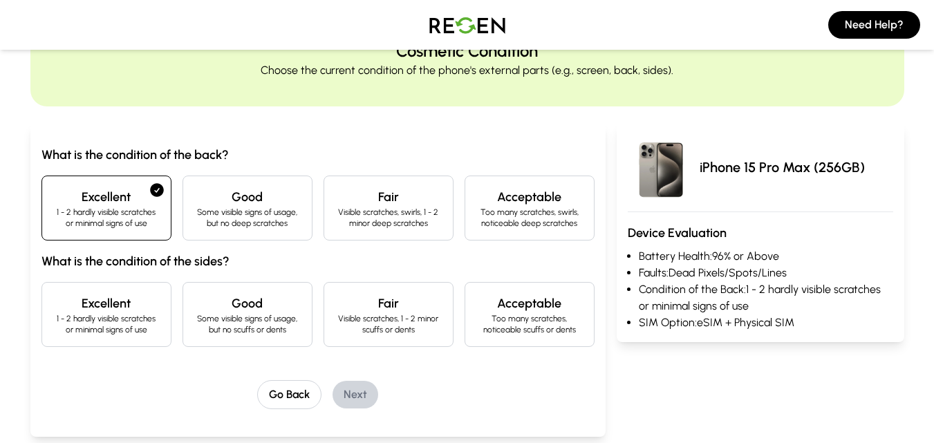
click at [129, 289] on div "Excellent 1 - 2 hardly visible scratches or minimal signs of use" at bounding box center [106, 314] width 130 height 65
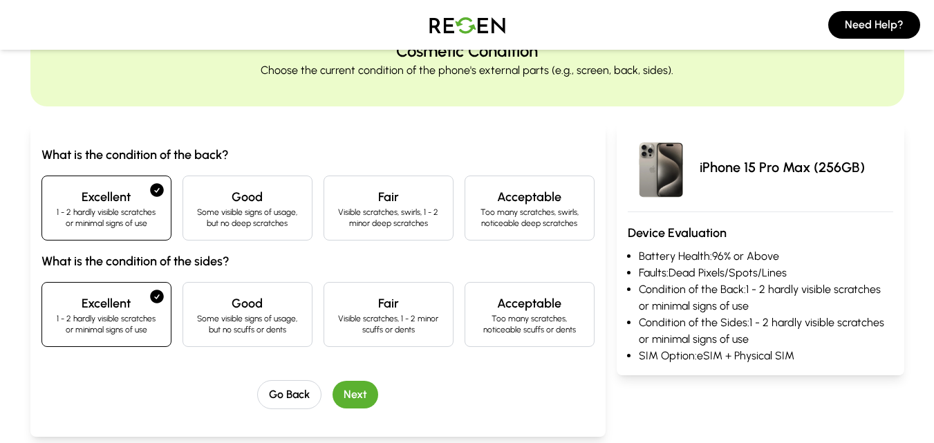
click at [349, 402] on button "Next" at bounding box center [356, 395] width 46 height 28
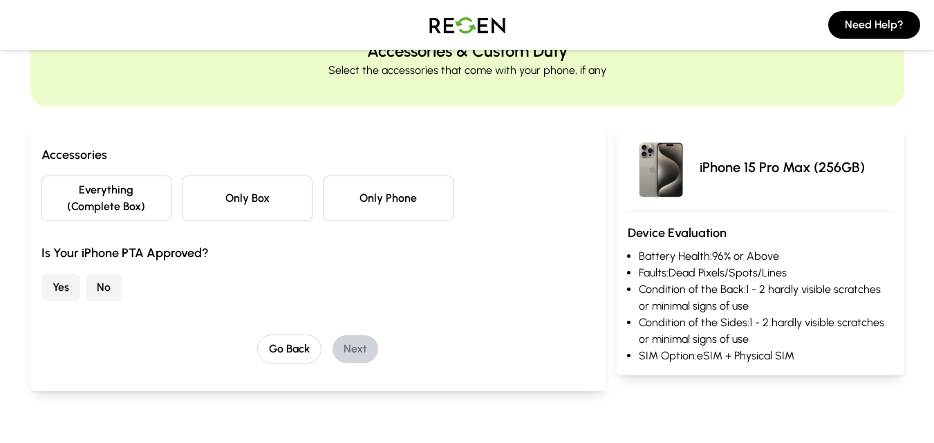
click at [351, 188] on button "Only Phone" at bounding box center [389, 199] width 130 height 46
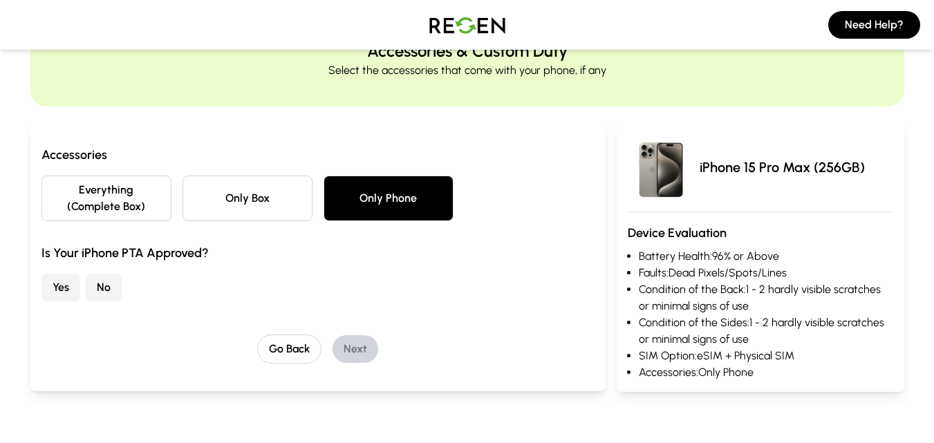
click at [105, 288] on button "No" at bounding box center [104, 288] width 36 height 28
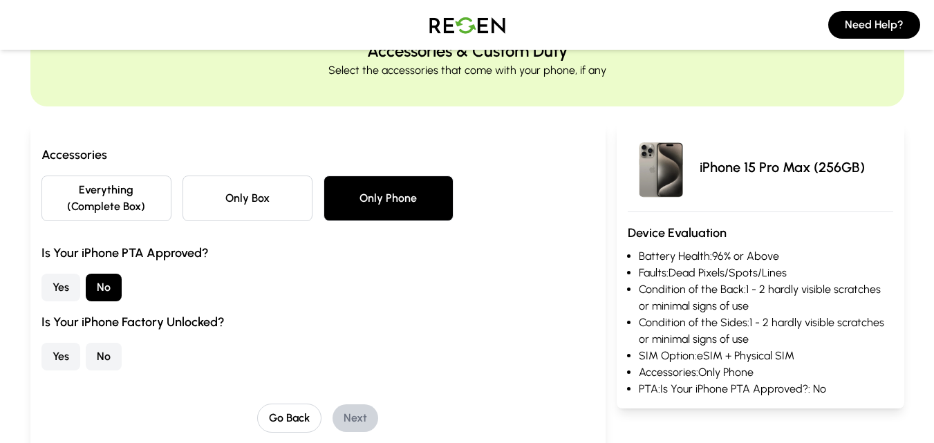
click at [55, 357] on button "Yes" at bounding box center [60, 357] width 39 height 28
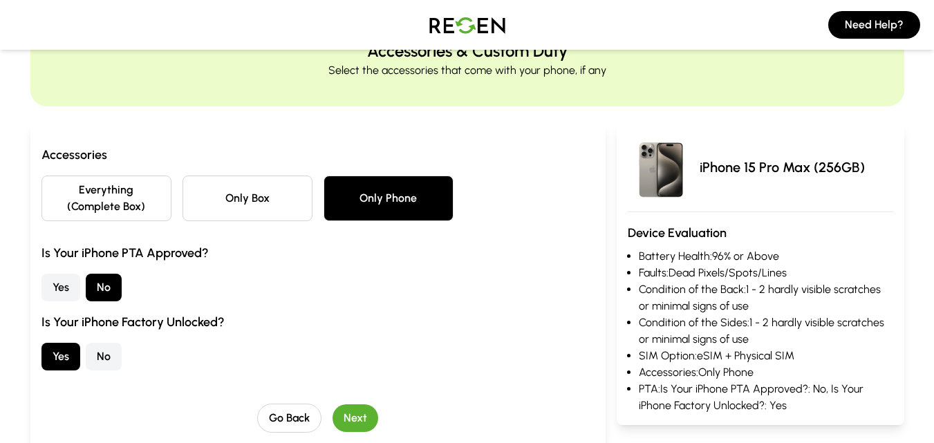
click at [340, 410] on button "Next" at bounding box center [356, 419] width 46 height 28
